Goal: Information Seeking & Learning: Learn about a topic

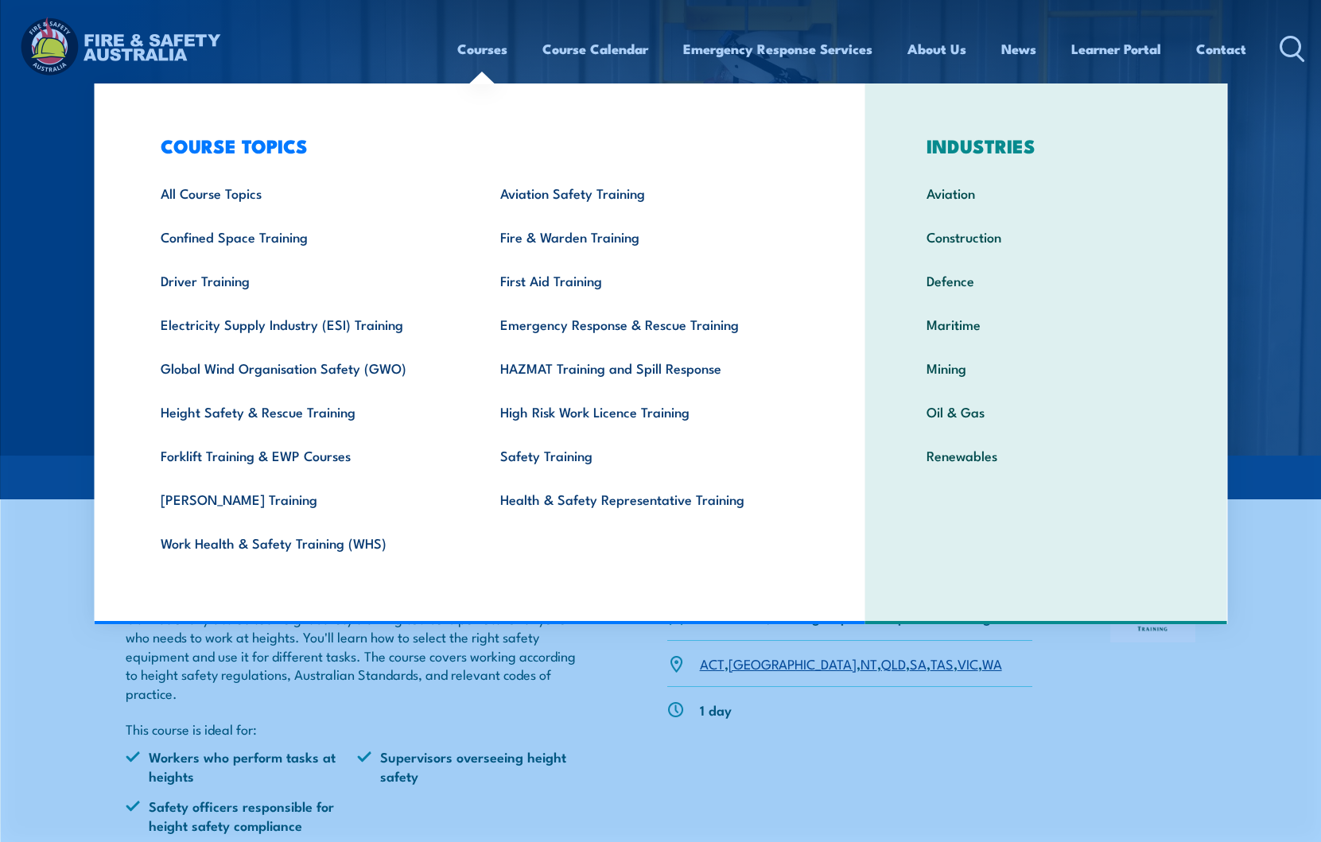
click at [479, 46] on link "Courses" at bounding box center [482, 49] width 50 height 42
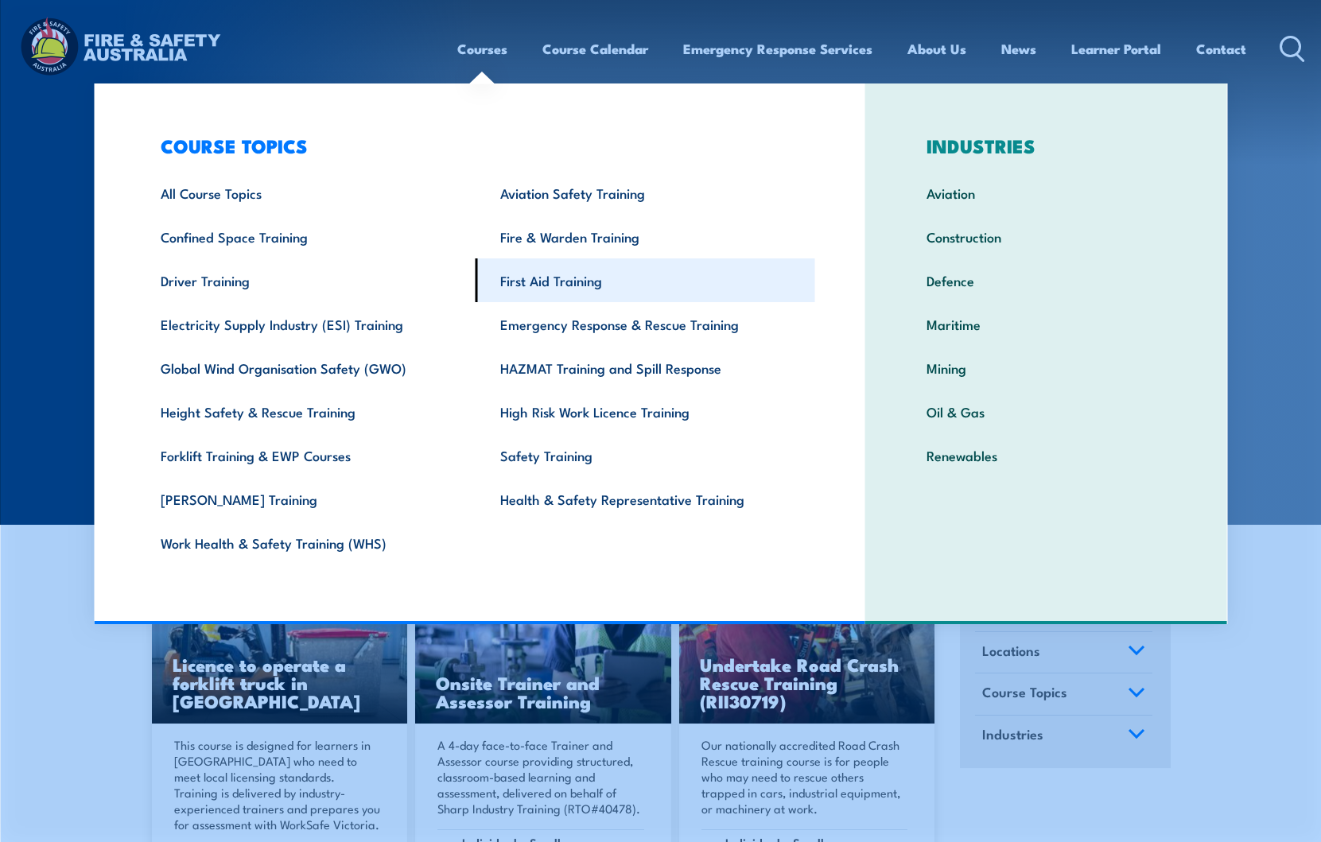
click at [568, 281] on link "First Aid Training" at bounding box center [645, 280] width 340 height 44
